Goal: Navigation & Orientation: Go to known website

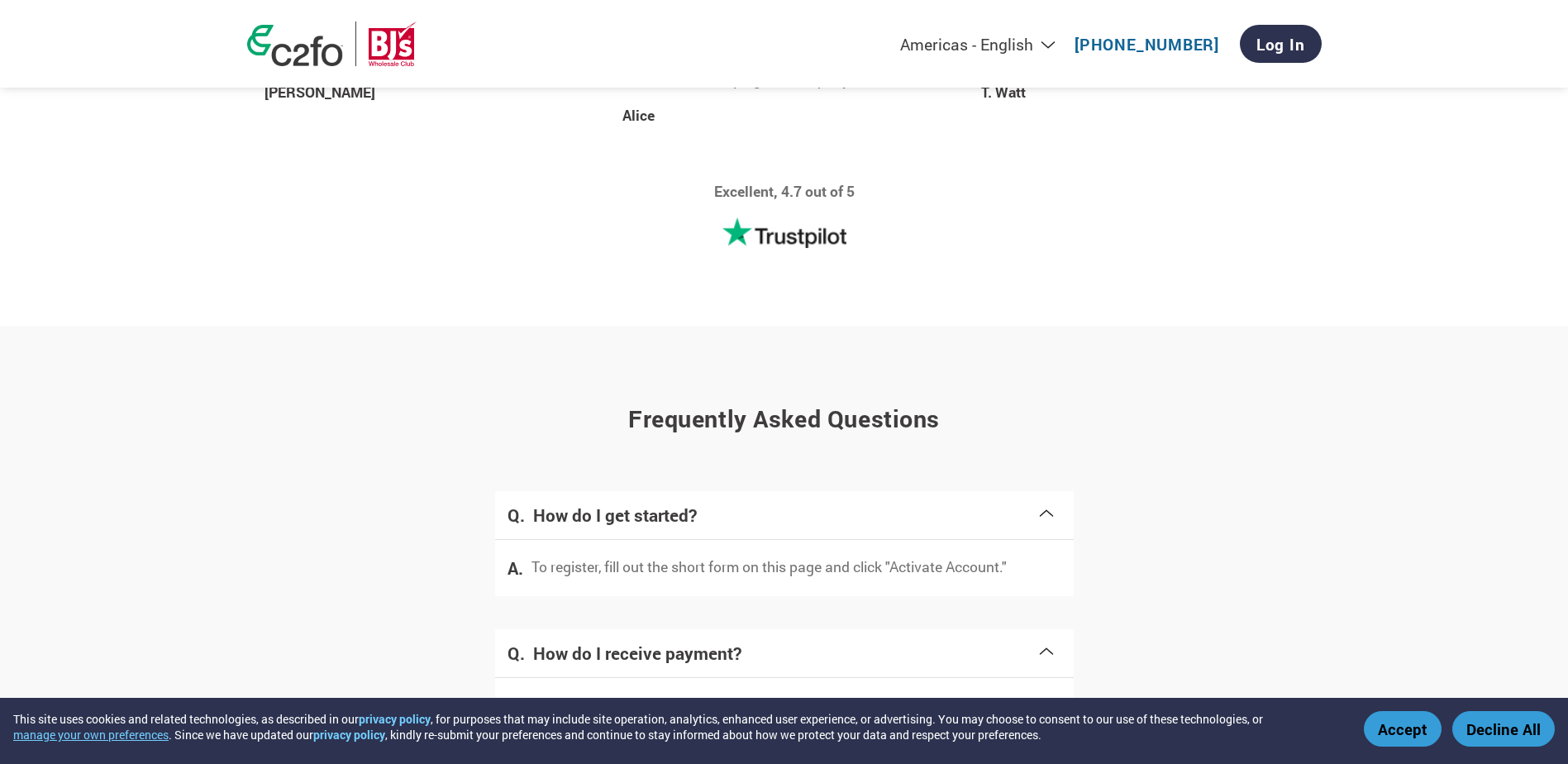
scroll to position [3150, 0]
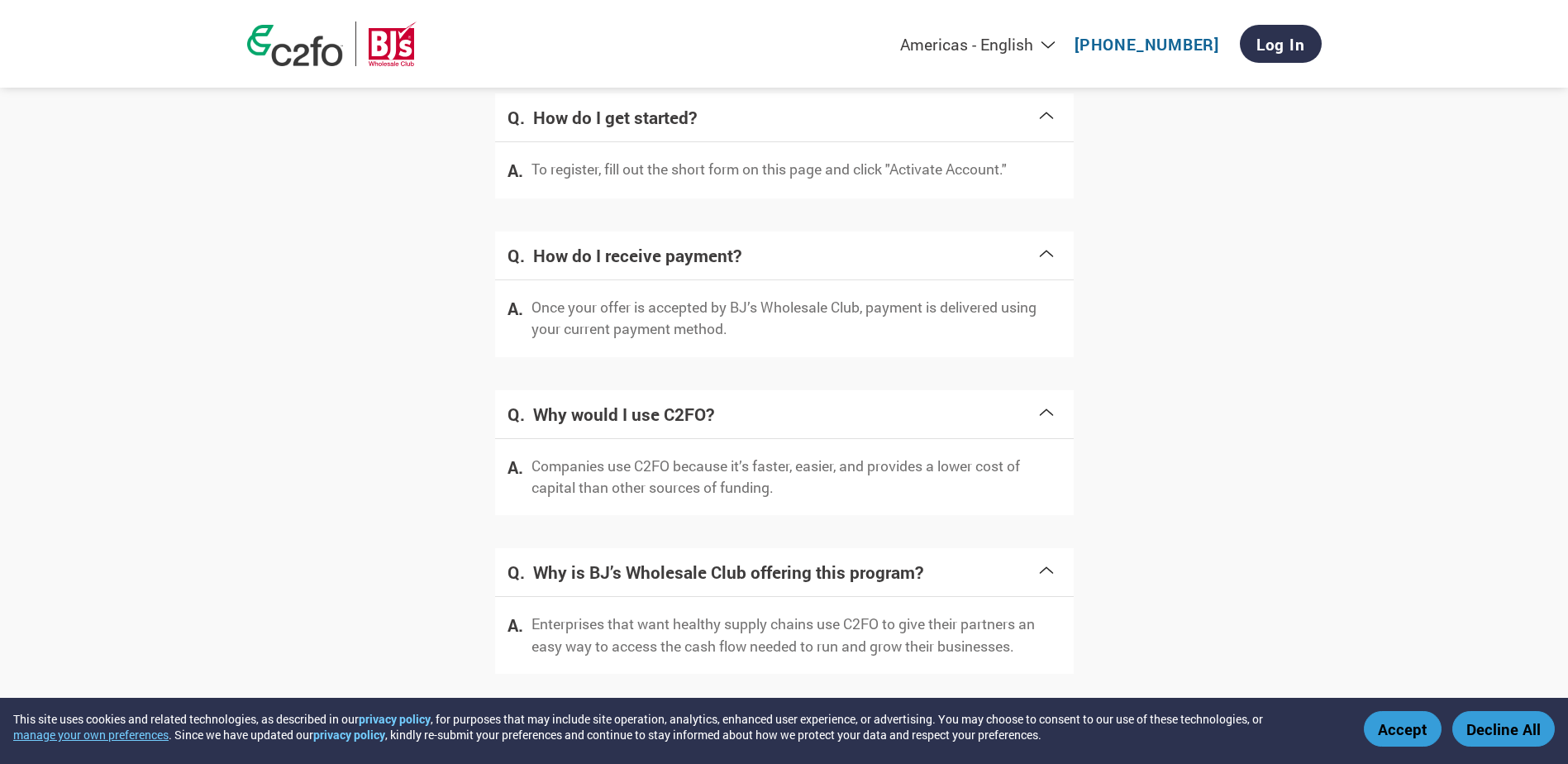
click at [1390, 720] on button "Accept" at bounding box center [1402, 728] width 78 height 36
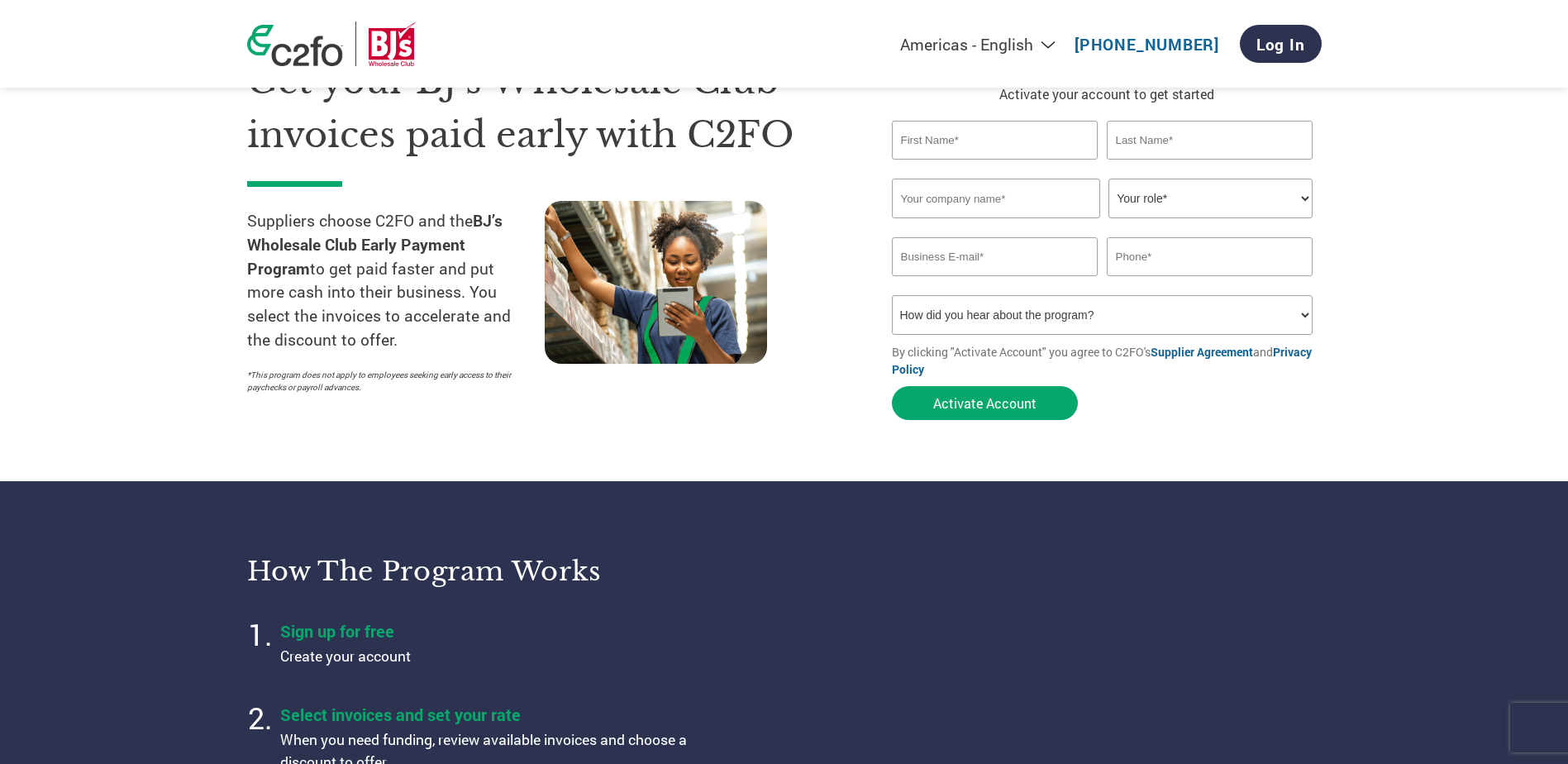
scroll to position [0, 0]
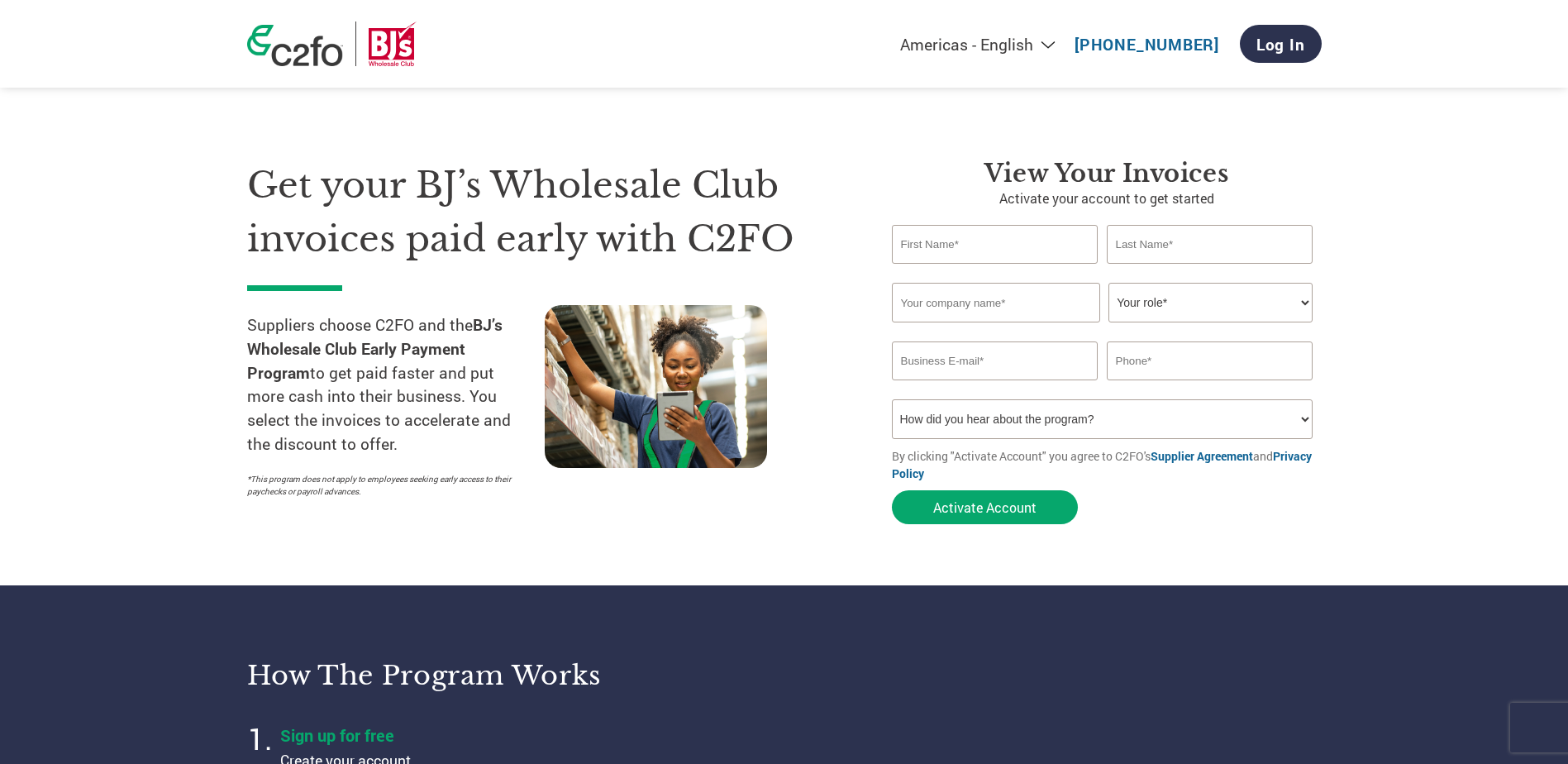
click at [404, 54] on img at bounding box center [393, 43] width 48 height 44
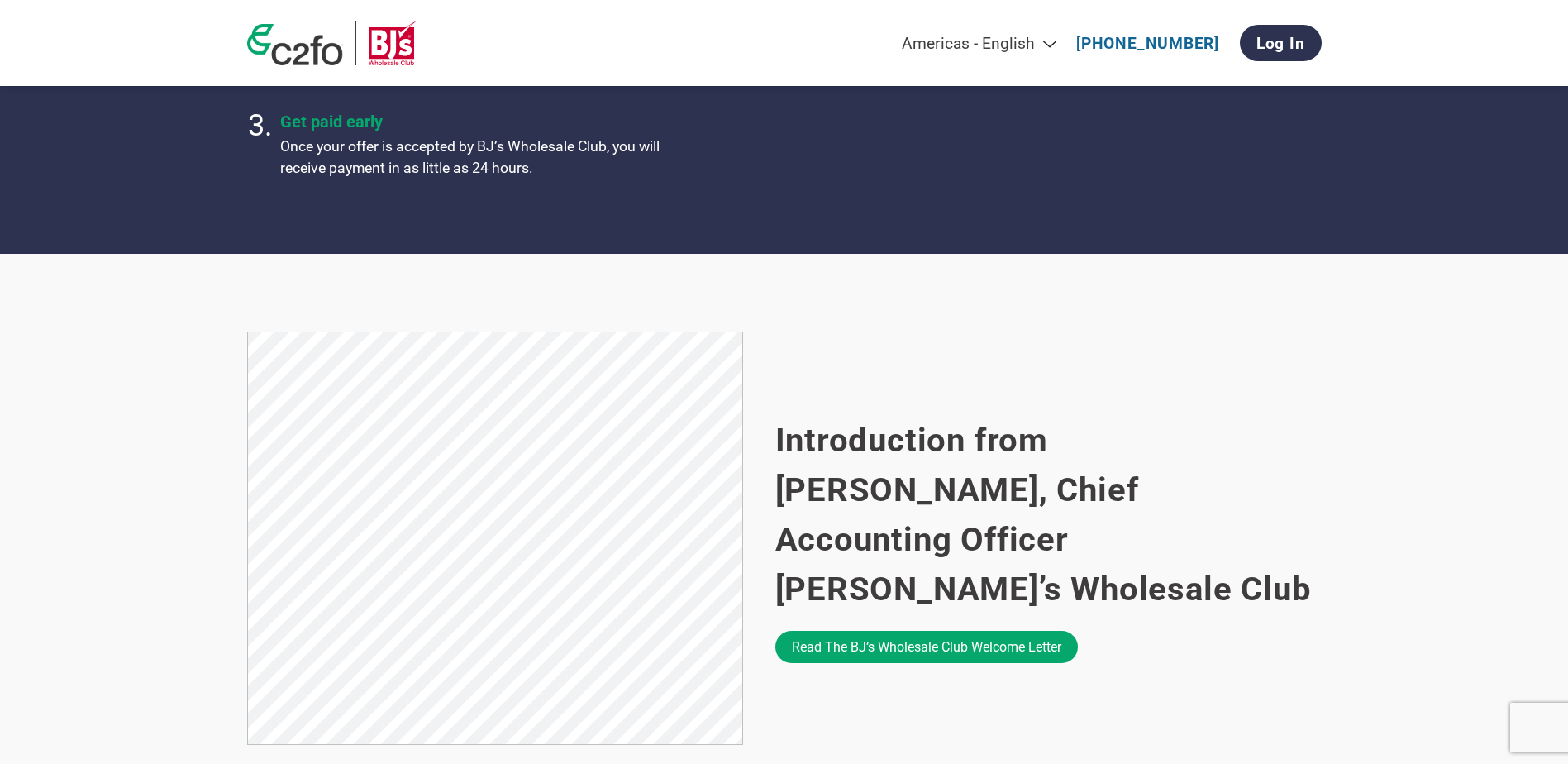
scroll to position [578, 0]
